Goal: Task Accomplishment & Management: Manage account settings

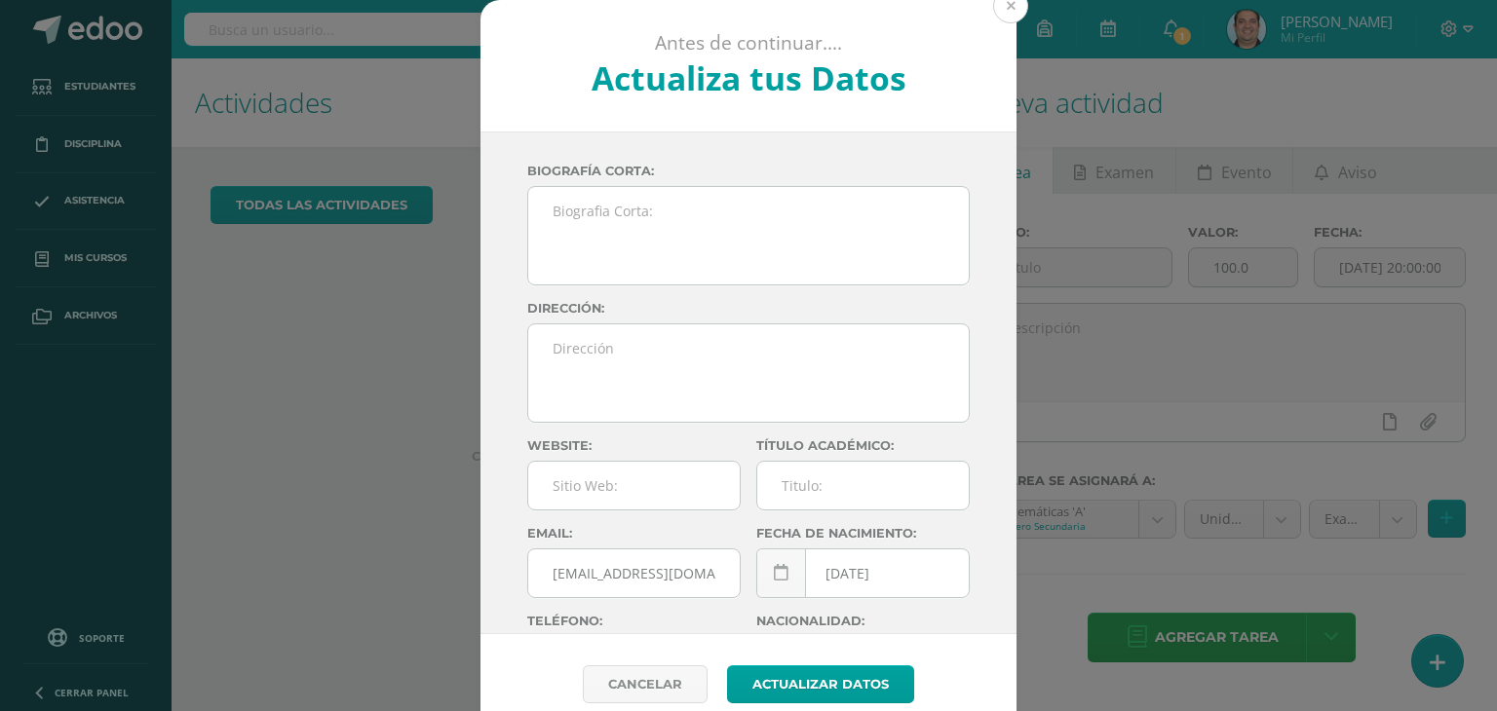
click at [1011, 9] on button at bounding box center [1010, 5] width 35 height 35
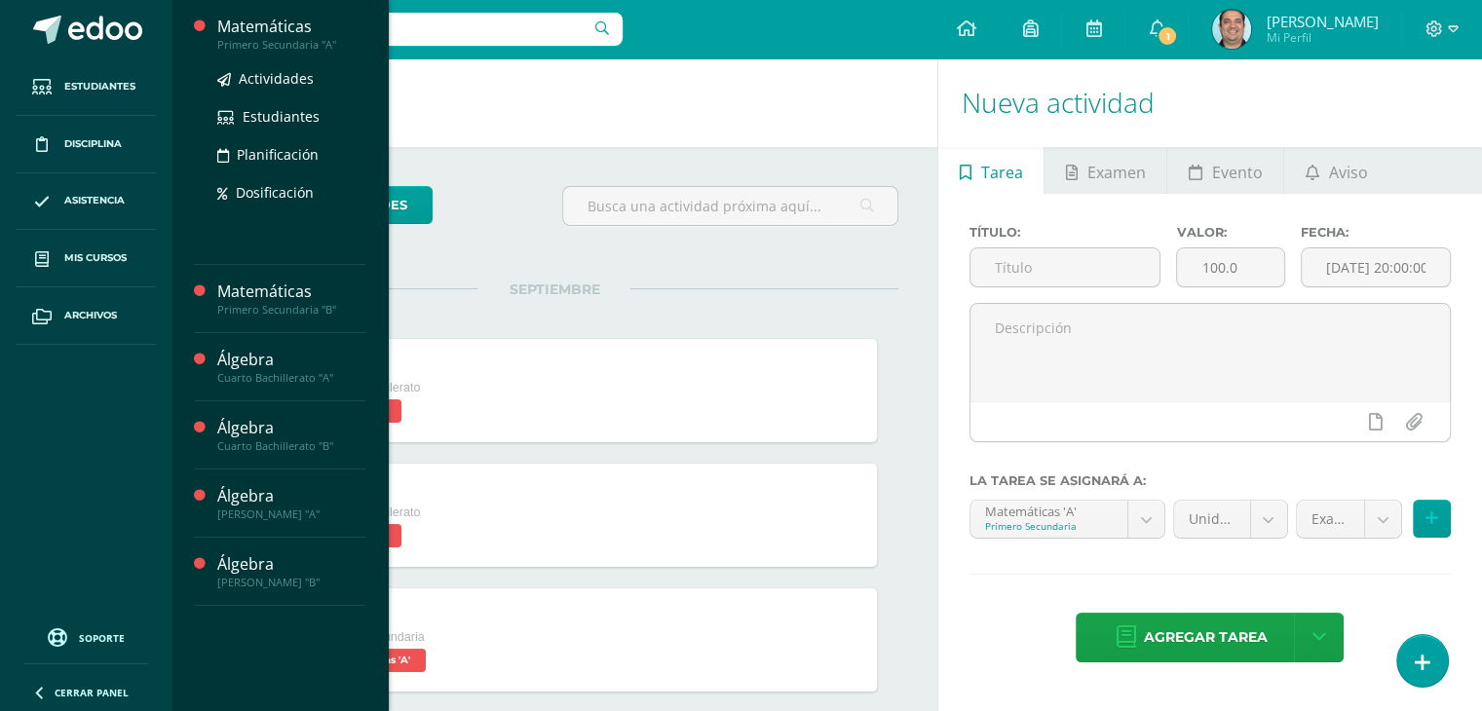
click at [272, 22] on div "Matemáticas" at bounding box center [291, 27] width 148 height 22
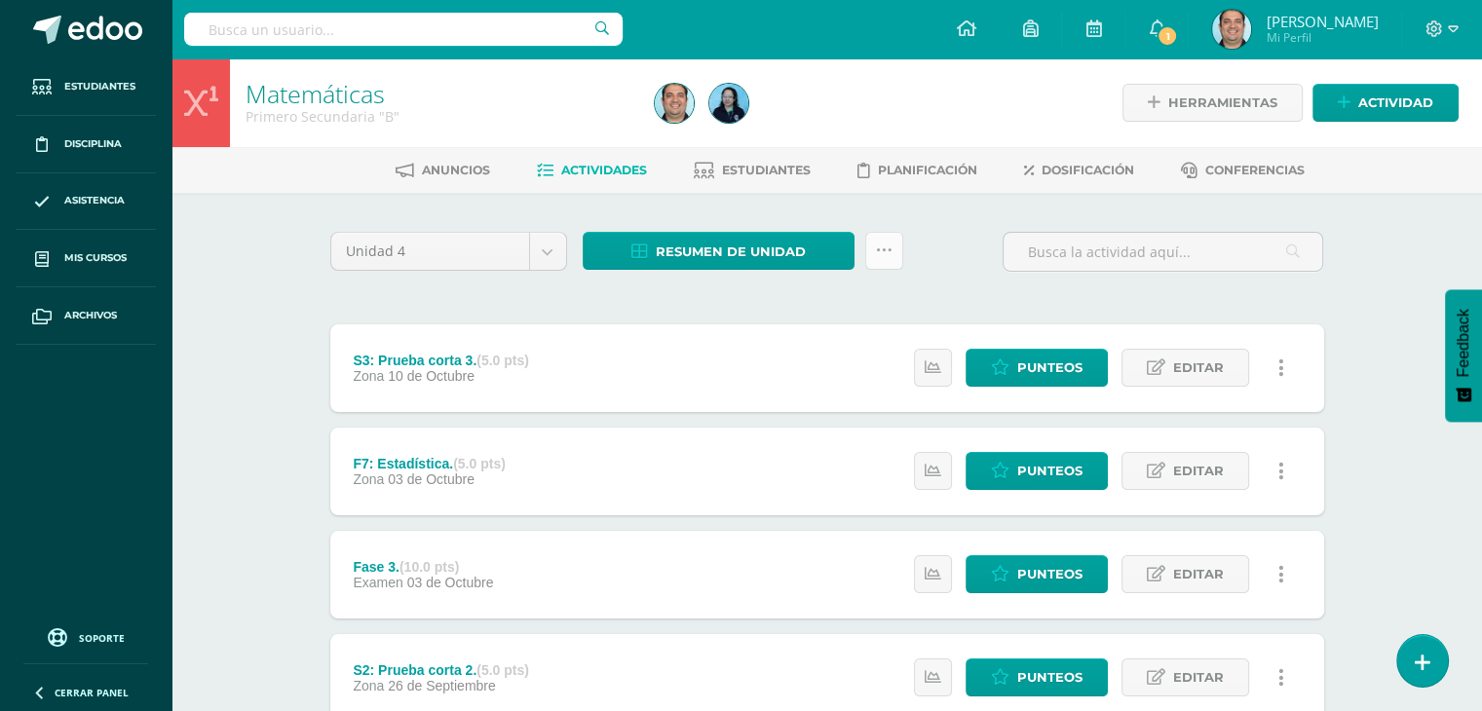
click at [872, 262] on link at bounding box center [884, 251] width 38 height 38
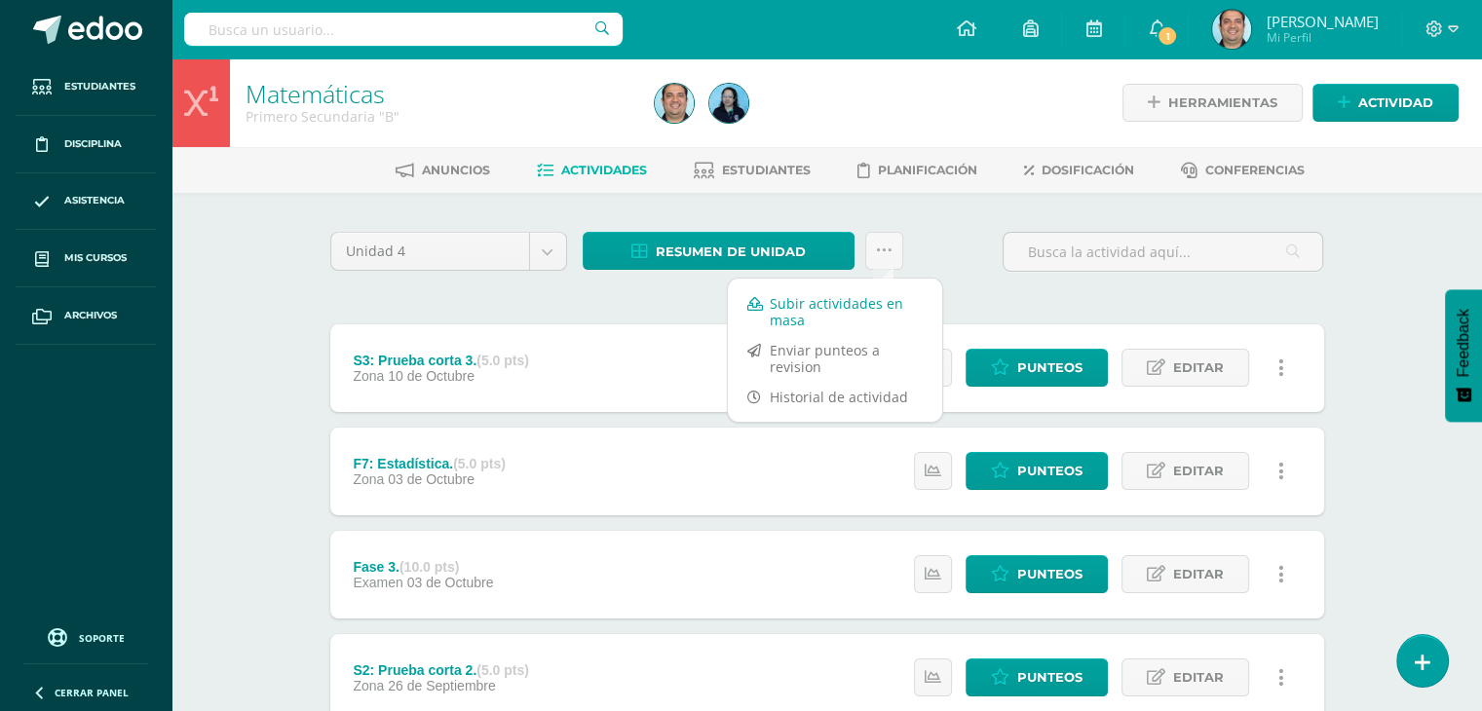
click at [820, 313] on link "Subir actividades en masa" at bounding box center [835, 311] width 214 height 47
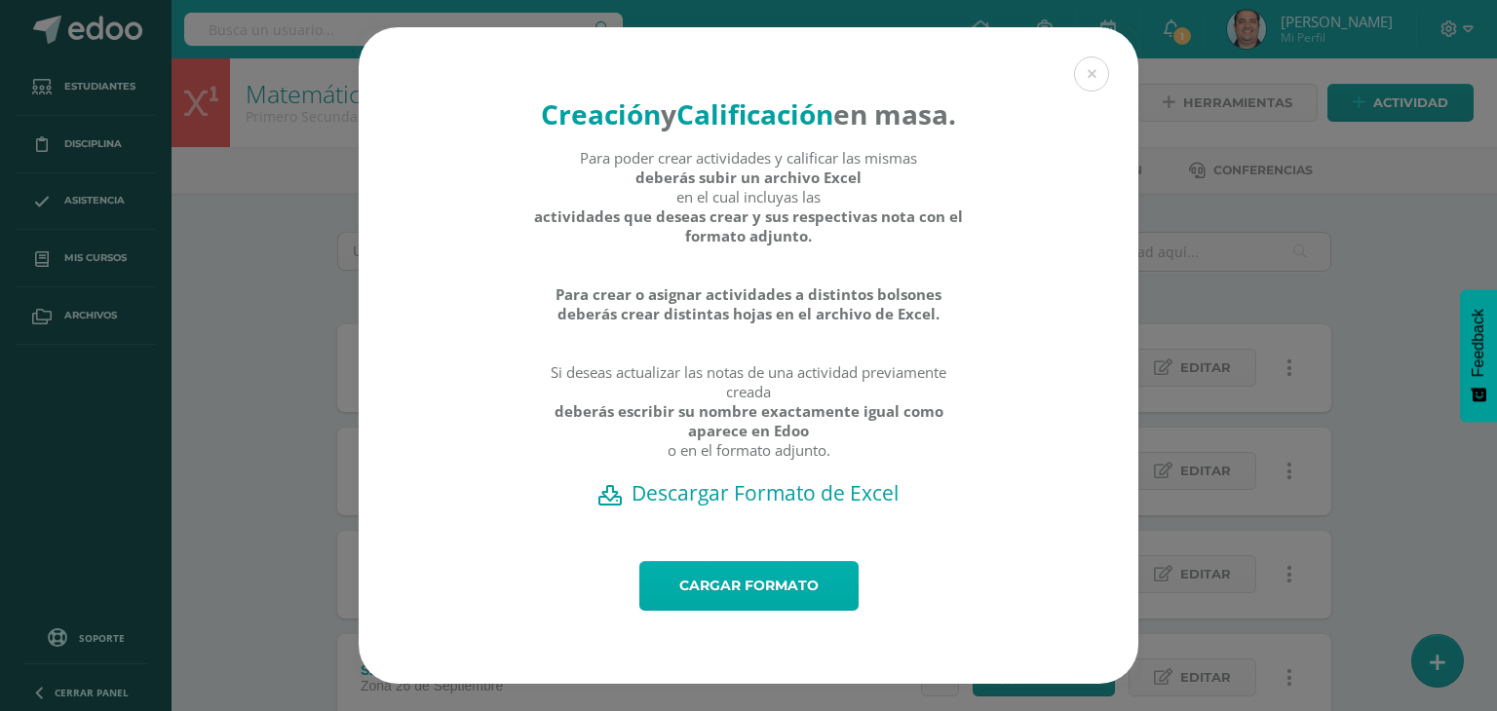
click at [747, 603] on link "Cargar formato" at bounding box center [748, 586] width 219 height 50
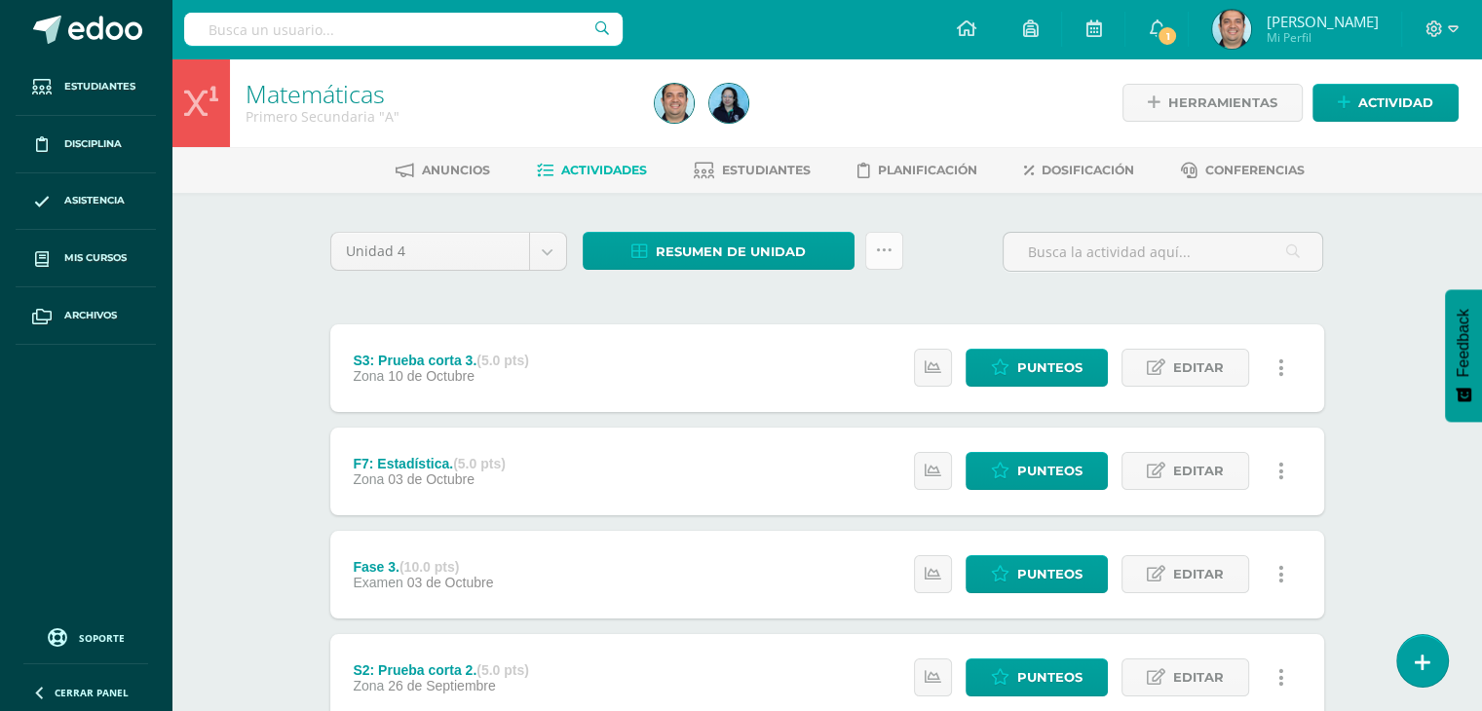
click at [885, 258] on icon at bounding box center [884, 251] width 17 height 17
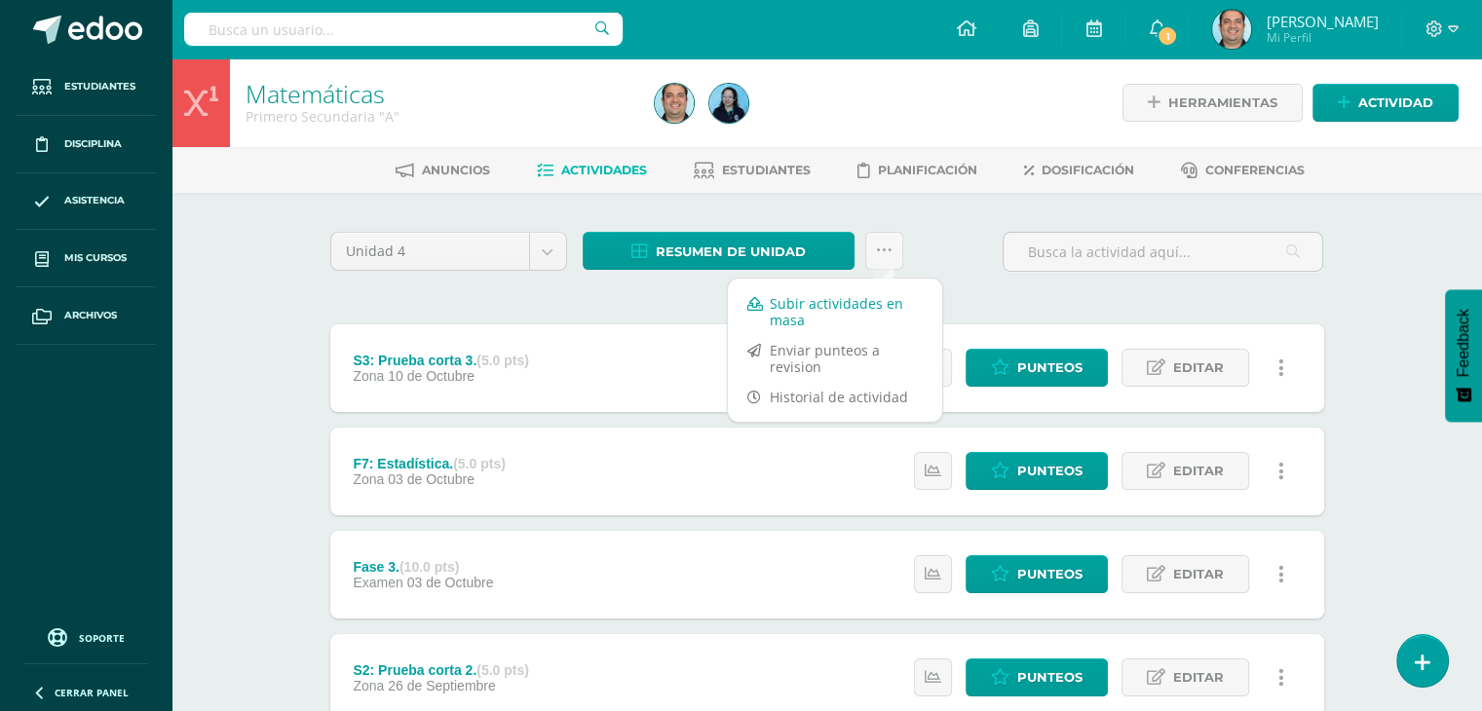
click at [855, 297] on link "Subir actividades en masa" at bounding box center [835, 311] width 214 height 47
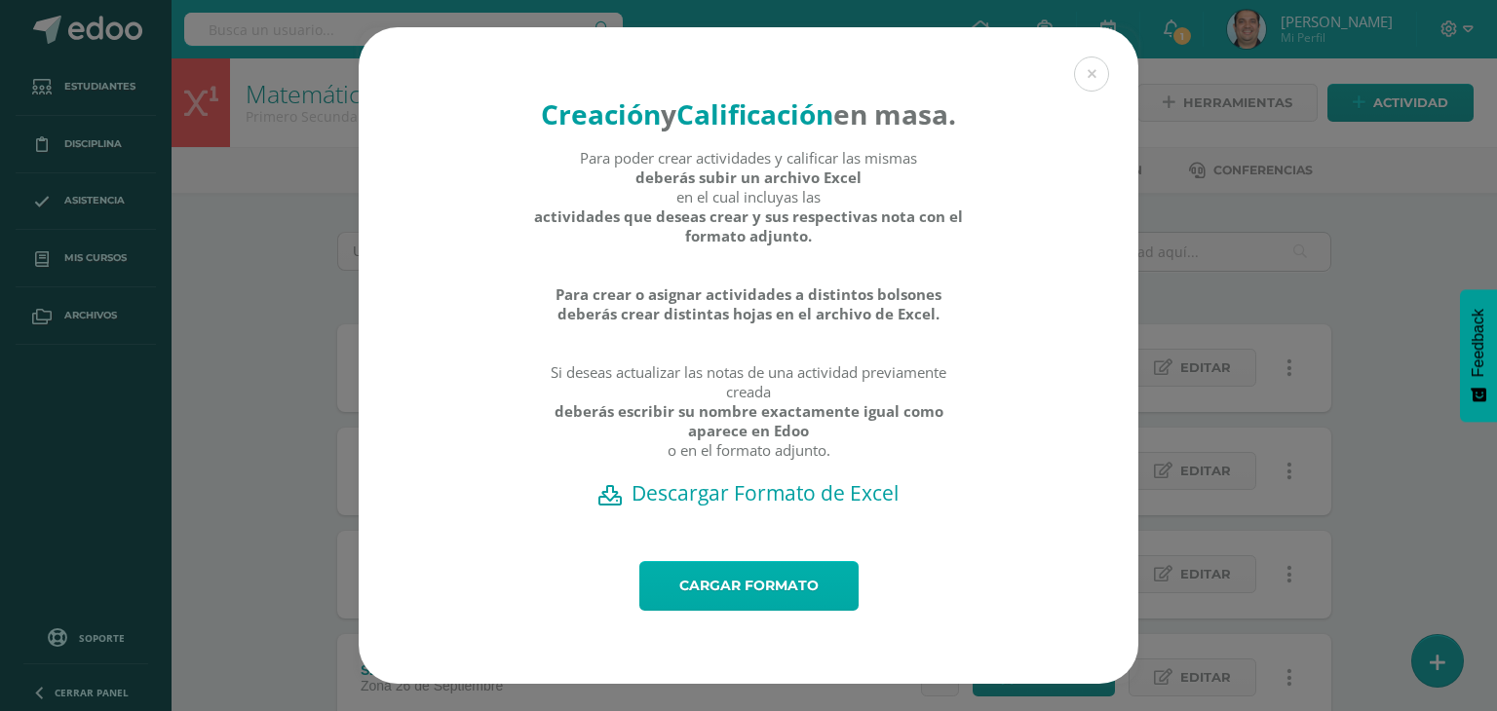
click at [707, 593] on link "Cargar formato" at bounding box center [748, 586] width 219 height 50
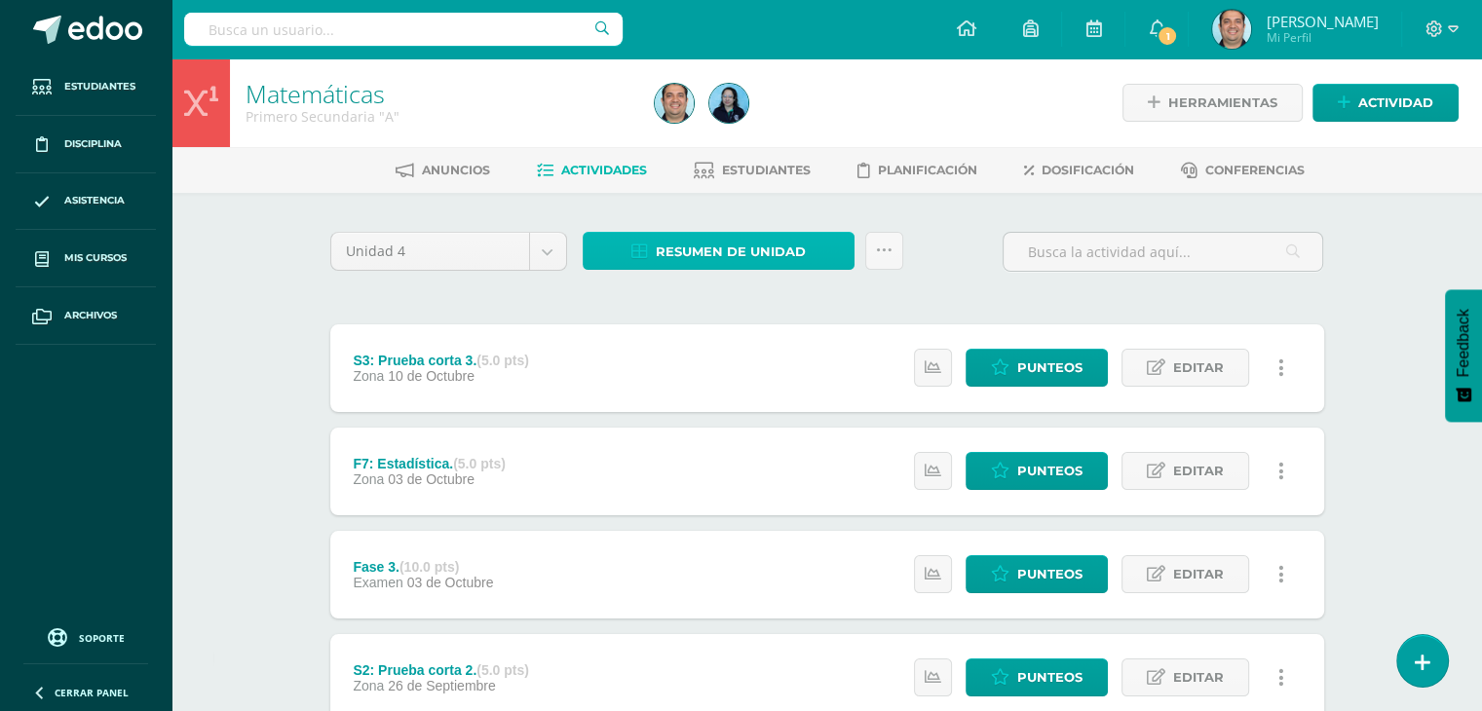
click at [764, 253] on span "Resumen de unidad" at bounding box center [731, 252] width 150 height 36
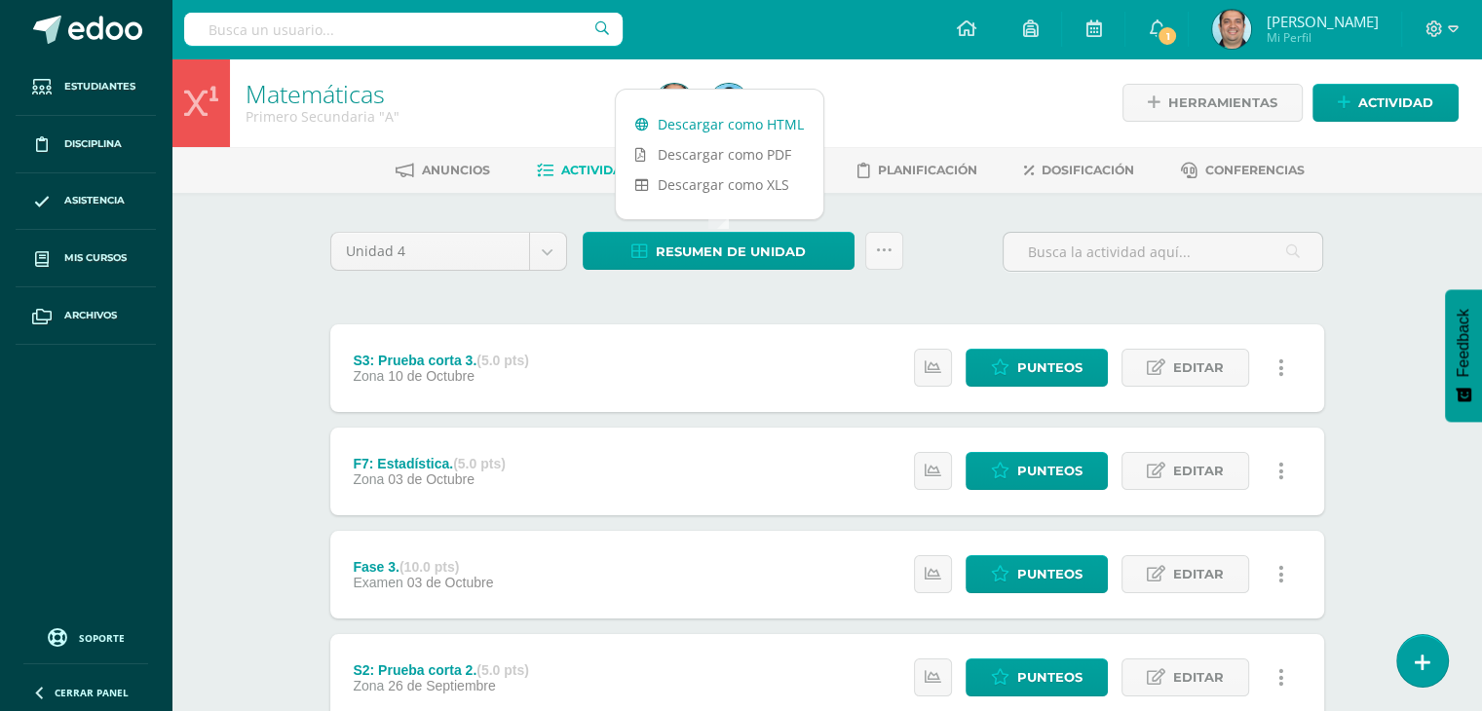
click at [757, 123] on link "Descargar como HTML" at bounding box center [720, 124] width 208 height 30
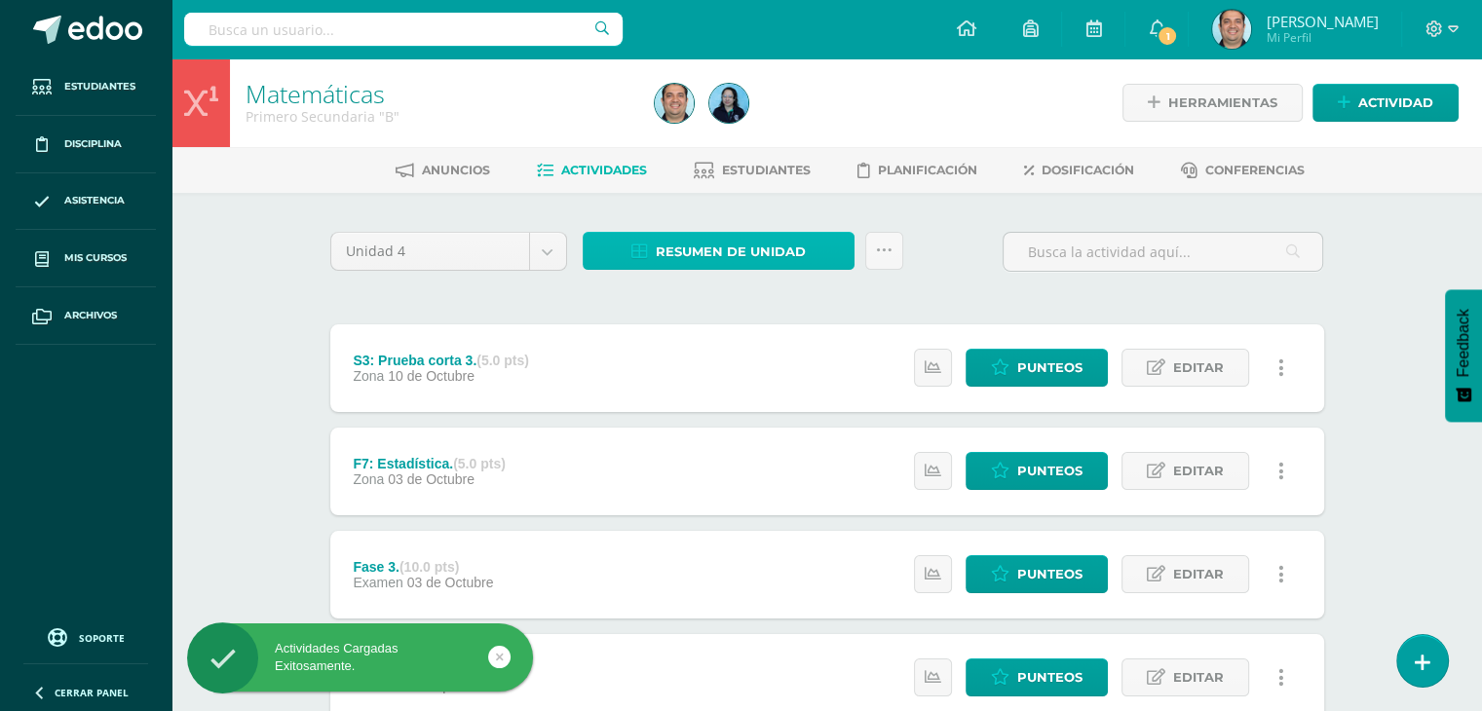
click at [713, 247] on span "Resumen de unidad" at bounding box center [731, 252] width 150 height 36
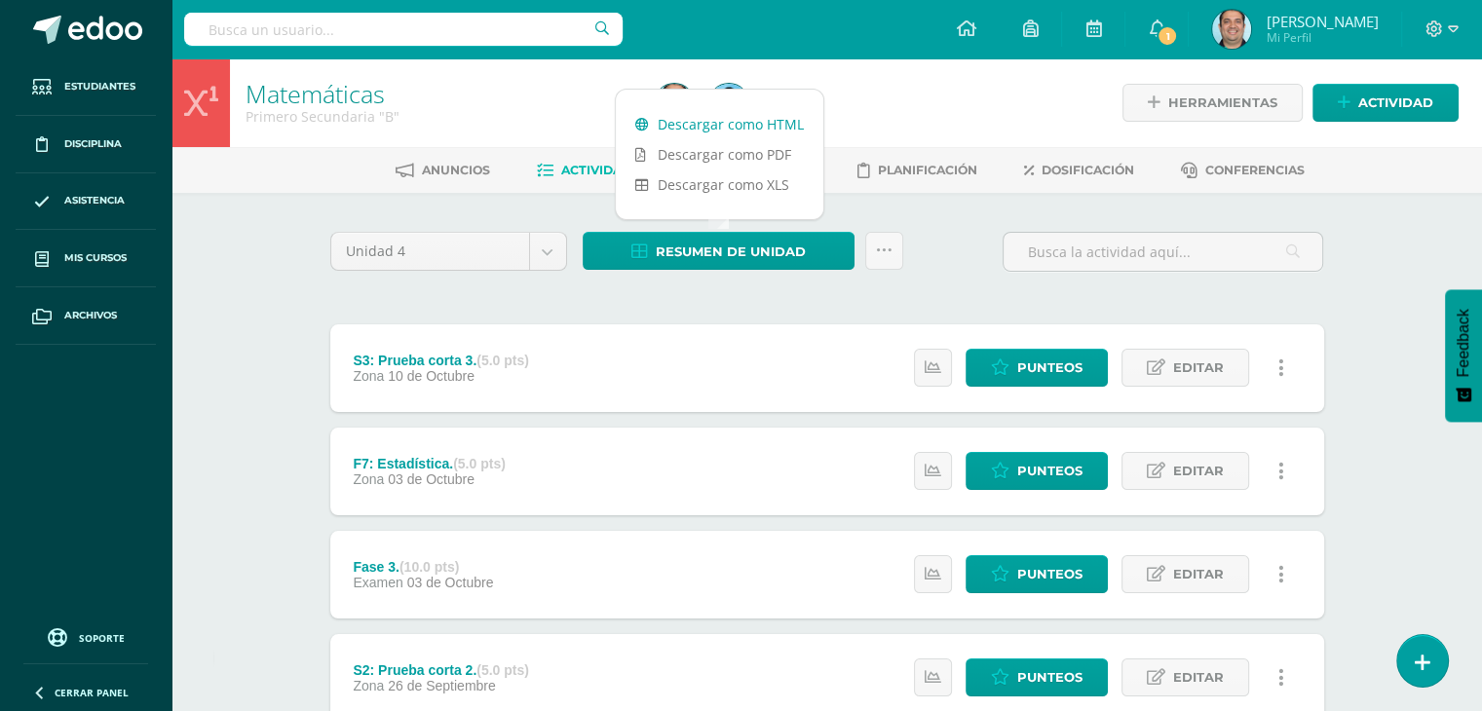
click at [729, 134] on link "Descargar como HTML" at bounding box center [720, 124] width 208 height 30
click at [752, 23] on div "Configuración Cerrar sesión Raúl Mi Perfil 1 1 Avisos 20 avisos sin leer Avisos…" at bounding box center [827, 29] width 1311 height 58
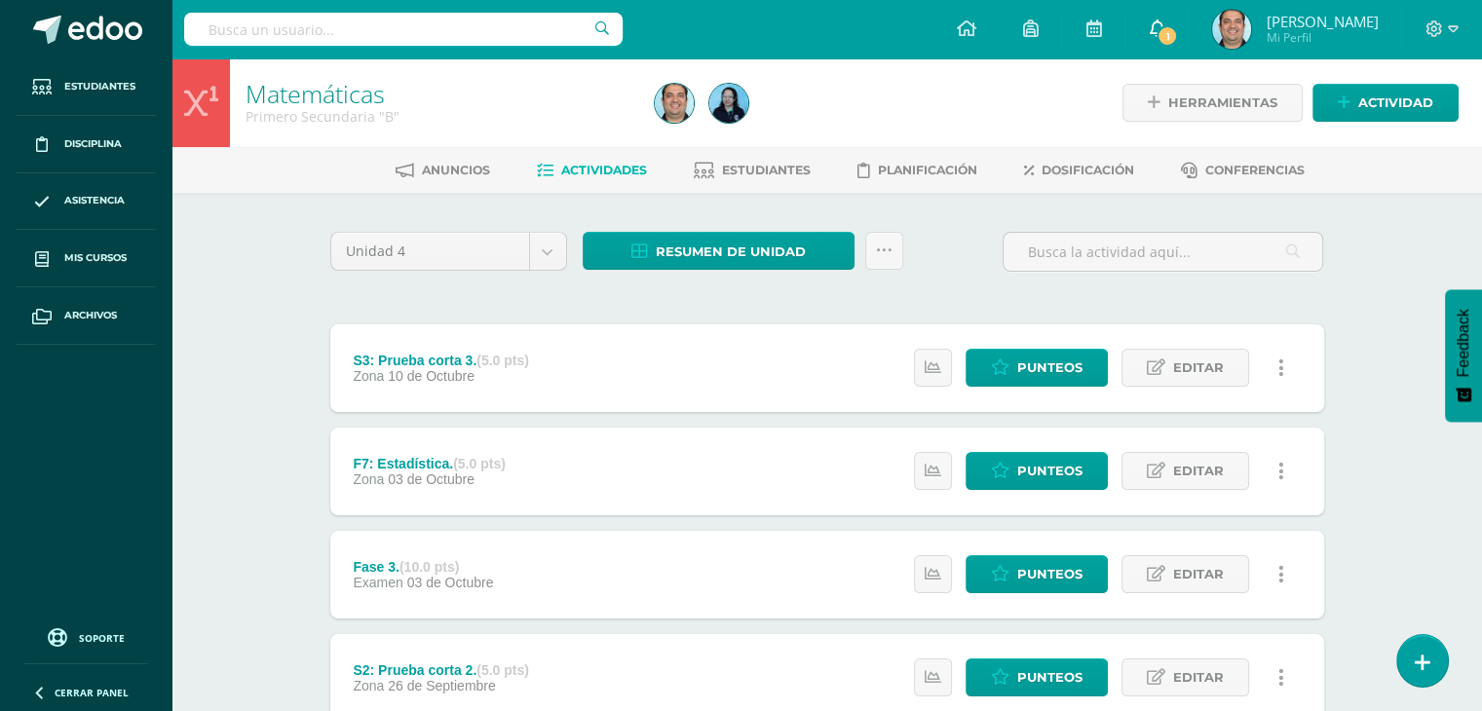
click at [1188, 12] on link "1" at bounding box center [1157, 29] width 62 height 58
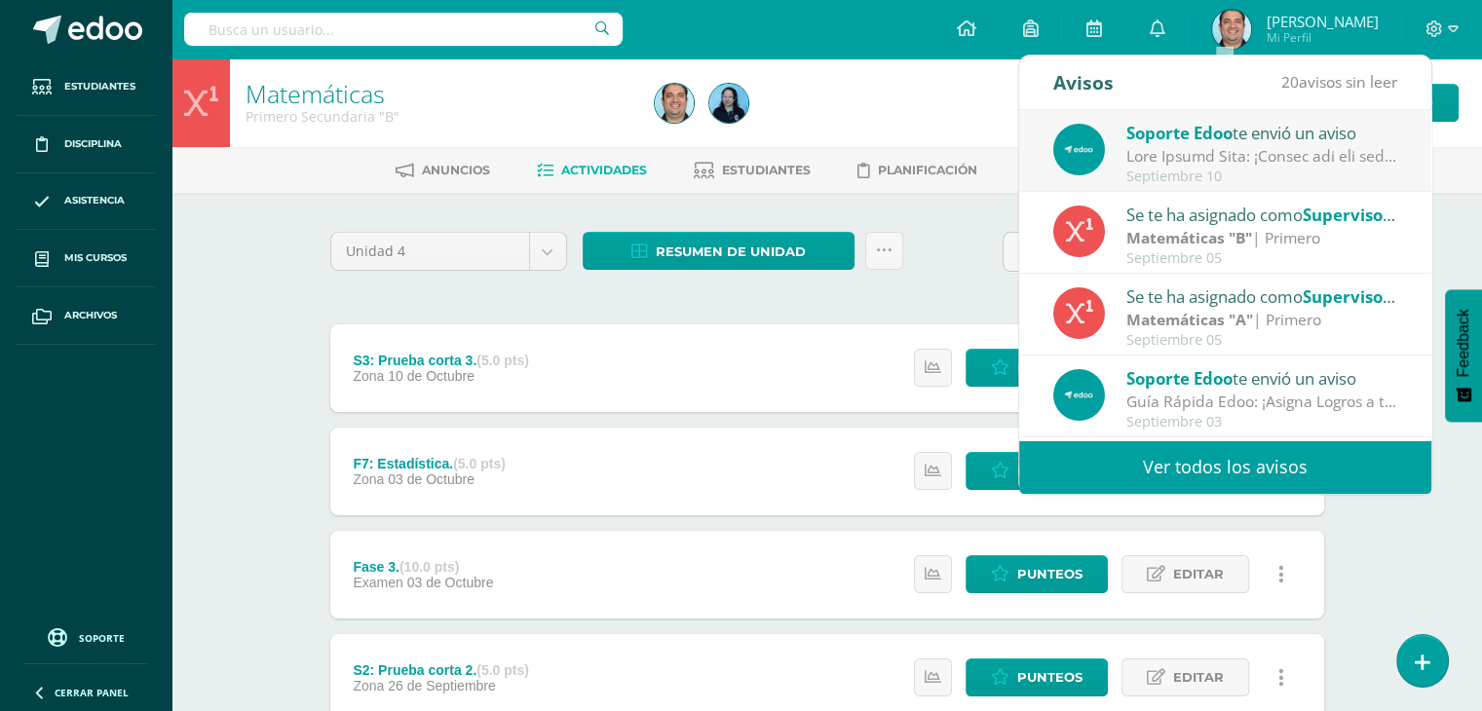
click at [854, 44] on div "Configuración Cerrar sesión Raúl Mi Perfil 1 0 Mis accesos directos SOCIEMOCION…" at bounding box center [827, 29] width 1311 height 58
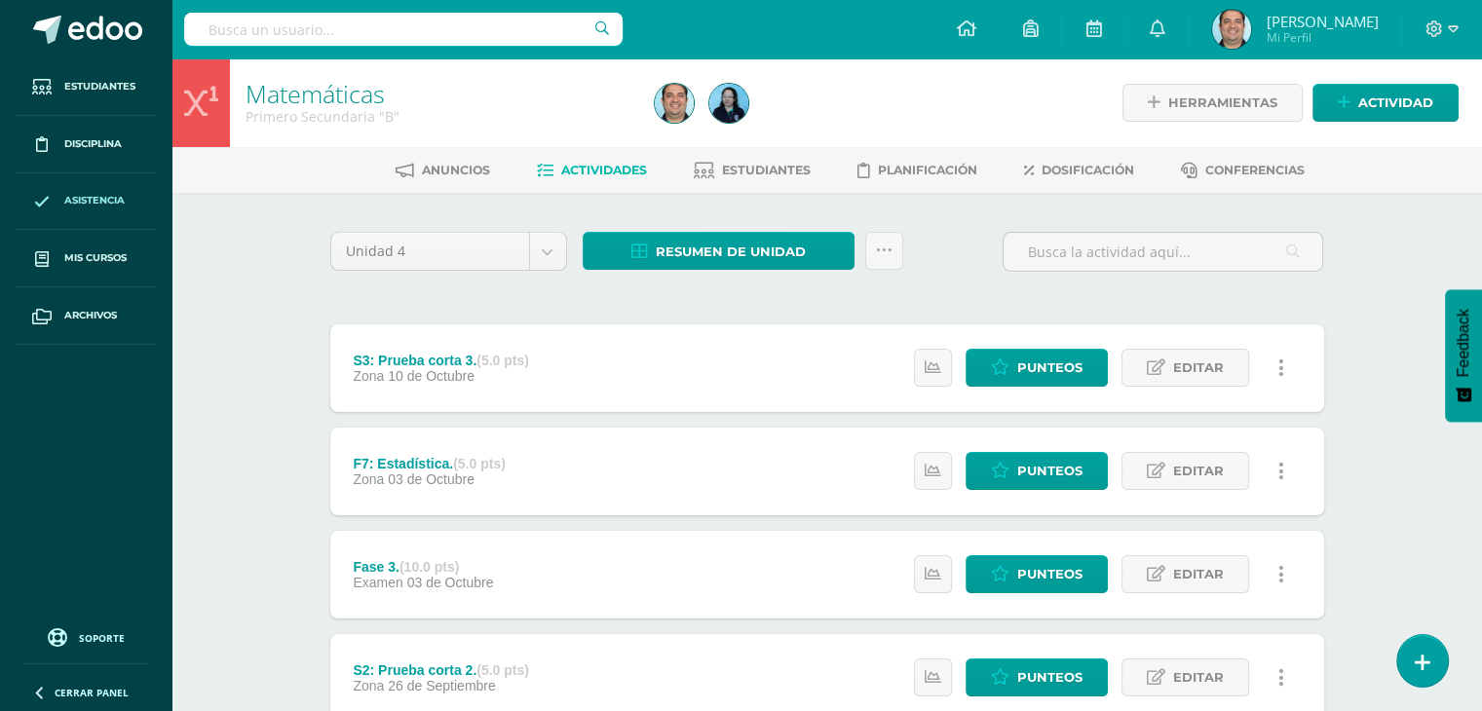
click at [92, 193] on span "Asistencia" at bounding box center [94, 201] width 60 height 16
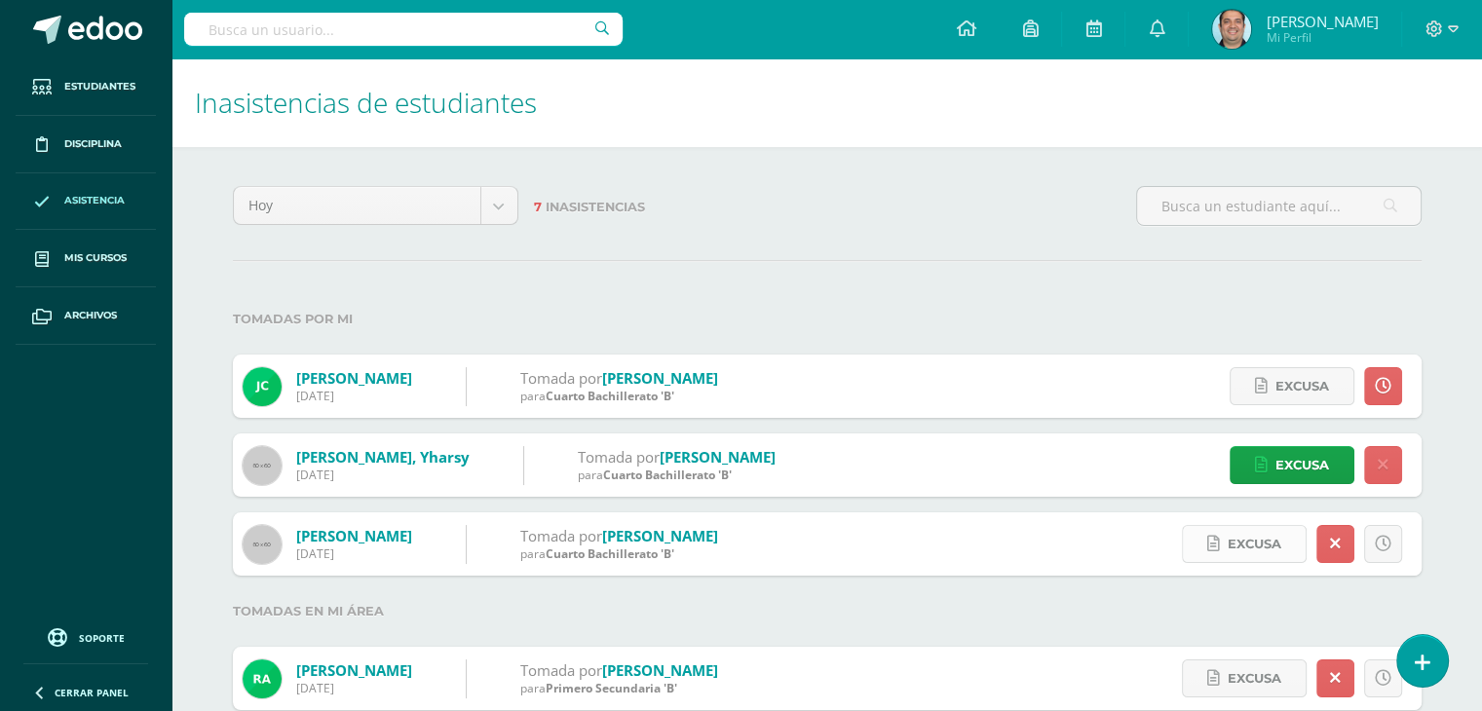
click at [1240, 546] on span "Excusa" at bounding box center [1255, 544] width 54 height 36
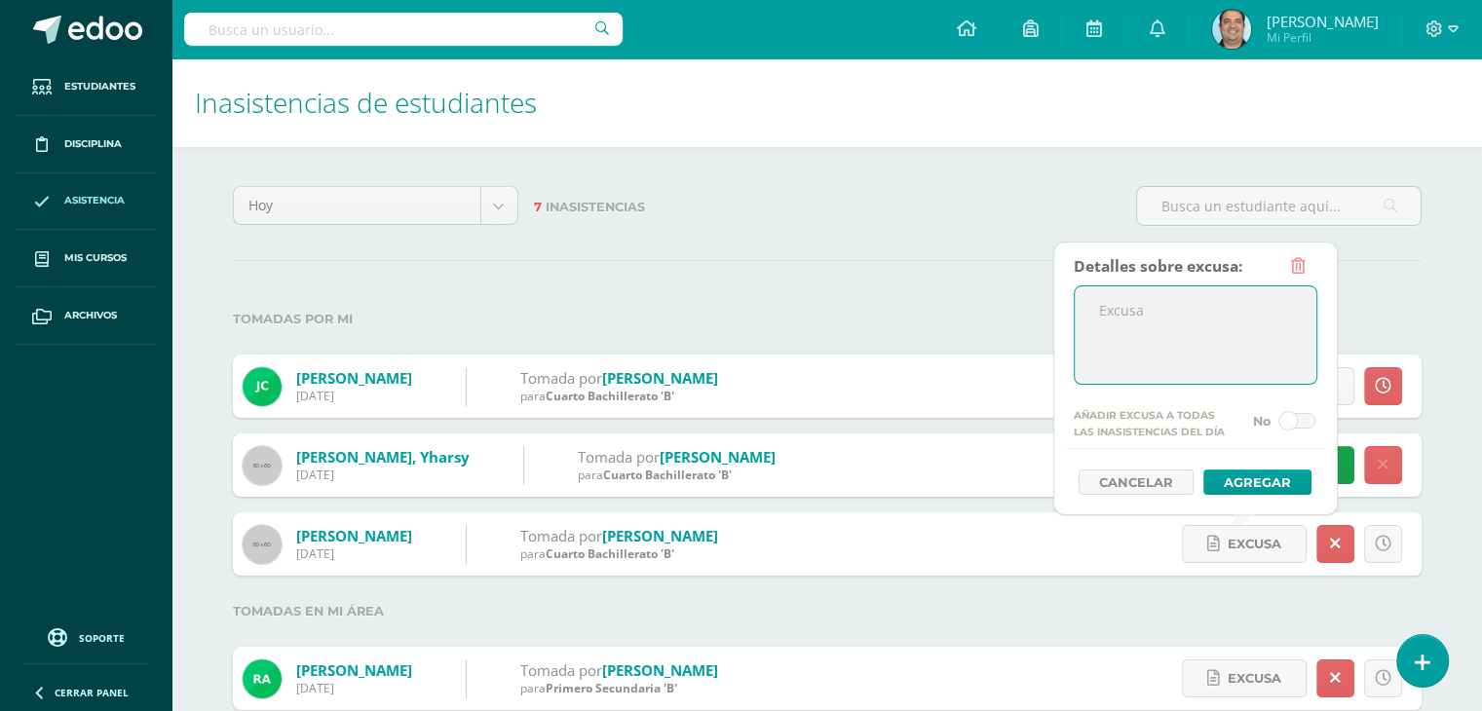
click at [1109, 304] on textarea at bounding box center [1196, 335] width 242 height 97
type textarea "Enfermedad"
click at [1217, 474] on button "Agregar" at bounding box center [1257, 482] width 108 height 25
